Goal: Task Accomplishment & Management: Use online tool/utility

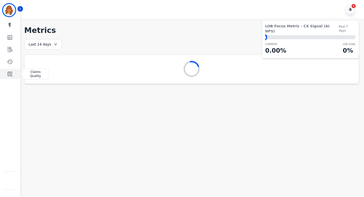
click at [13, 74] on link "Sidebar" at bounding box center [10, 74] width 19 height 10
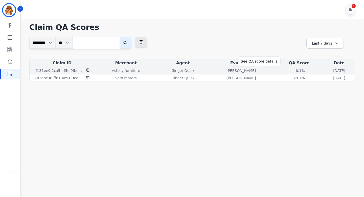
click at [288, 72] on div "48.1 %" at bounding box center [299, 70] width 23 height 5
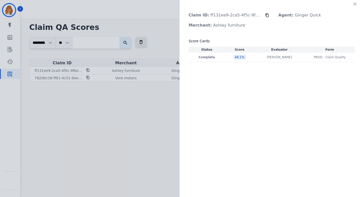
click at [354, 5] on icon "button" at bounding box center [354, 4] width 5 height 5
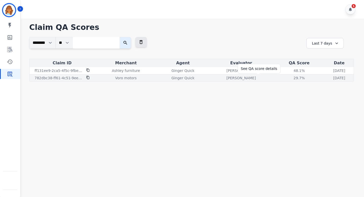
click at [288, 77] on div "29.7 %" at bounding box center [299, 77] width 23 height 5
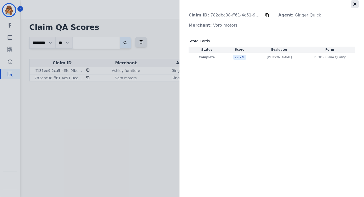
click at [357, 4] on icon "button" at bounding box center [354, 4] width 5 height 5
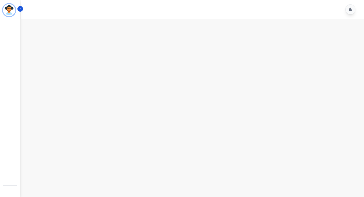
click at [187, 52] on main at bounding box center [191, 117] width 345 height 197
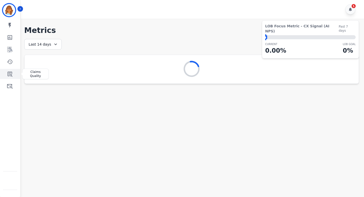
click at [11, 74] on icon "Sidebar" at bounding box center [10, 74] width 5 height 5
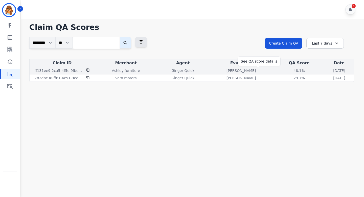
click at [288, 73] on div "48.1%" at bounding box center [299, 70] width 23 height 5
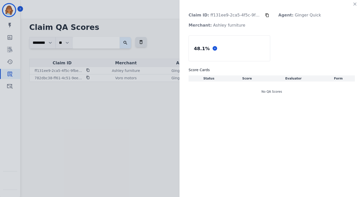
click at [163, 91] on div "Claim ID: ff131ee9-2ca5-4f5c-9fbe-7fc070765e00 Agent: Ginger Quick Merchant: As…" at bounding box center [182, 98] width 364 height 197
click at [357, 3] on icon "button" at bounding box center [354, 4] width 5 height 5
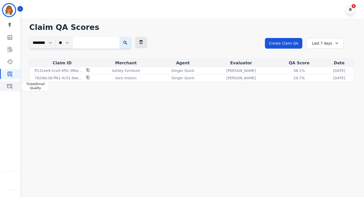
click at [9, 86] on icon "Sidebar" at bounding box center [10, 86] width 6 height 6
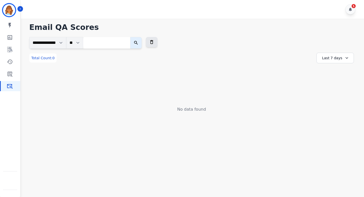
click at [120, 44] on input "search" at bounding box center [106, 43] width 47 height 12
paste input "**********"
type input "**********"
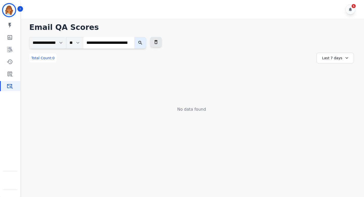
click at [146, 42] on button "submit" at bounding box center [140, 43] width 12 height 12
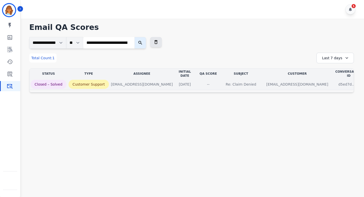
click at [208, 82] on div "--" at bounding box center [208, 84] width 23 height 5
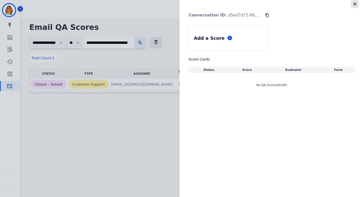
click at [357, 6] on icon "button" at bounding box center [354, 4] width 5 height 5
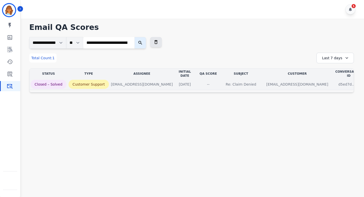
click at [213, 82] on div "--" at bounding box center [208, 84] width 23 height 5
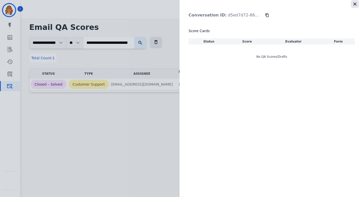
click at [352, 4] on icon "button" at bounding box center [354, 4] width 5 height 5
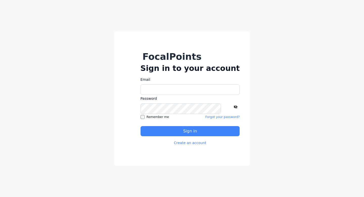
type input "**********"
